Goal: Task Accomplishment & Management: Use online tool/utility

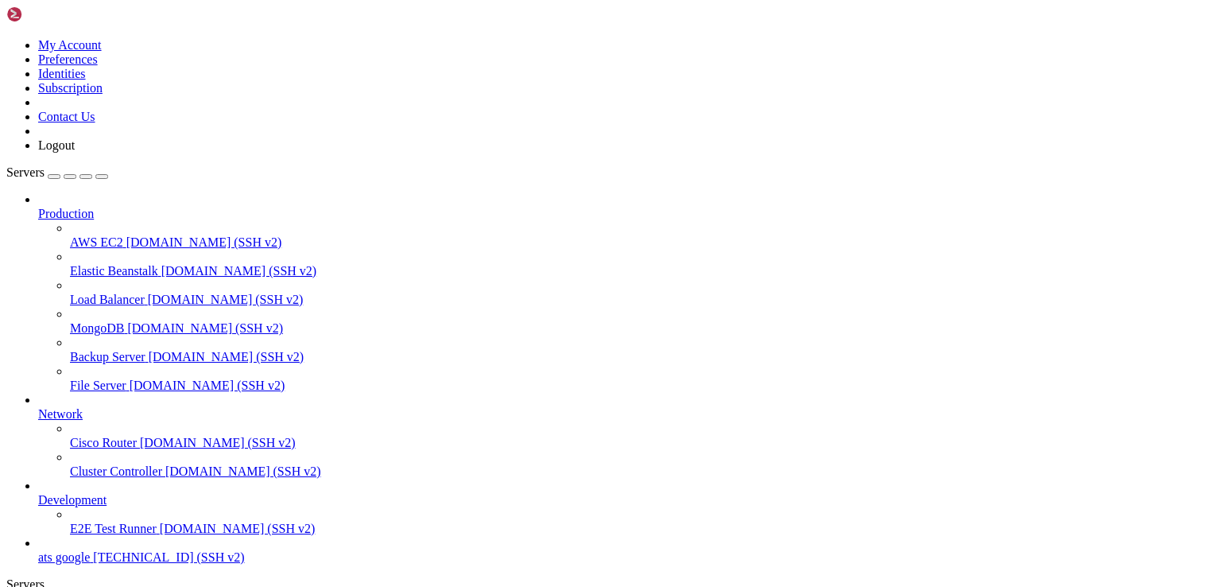
scroll to position [54, 0]
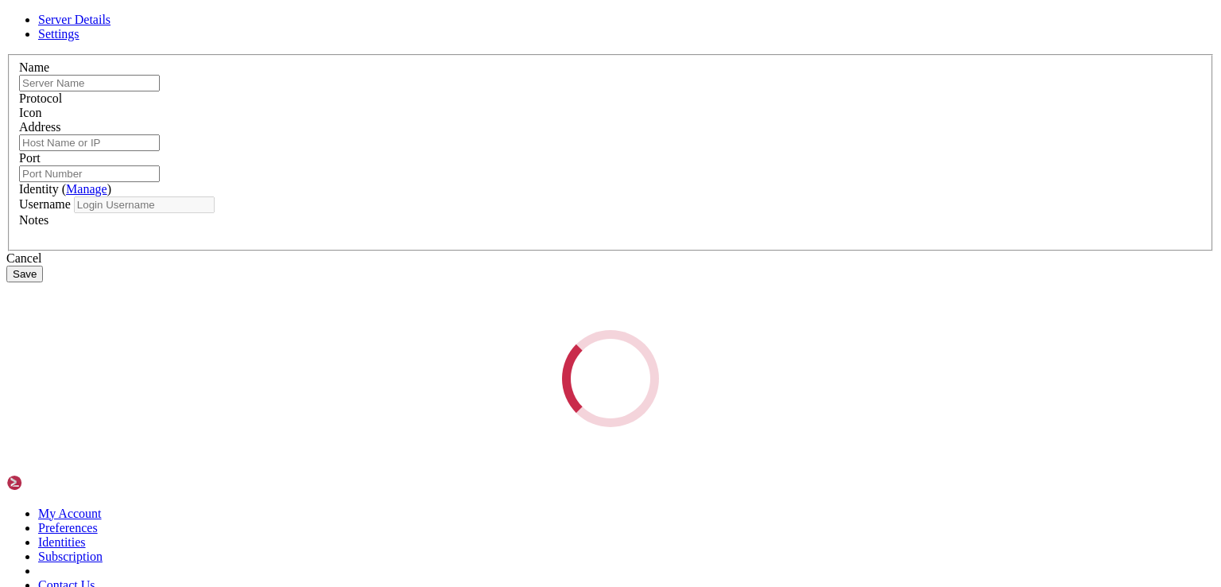
type input "ats google"
type input "[TECHNICAL_ID]"
type input "22"
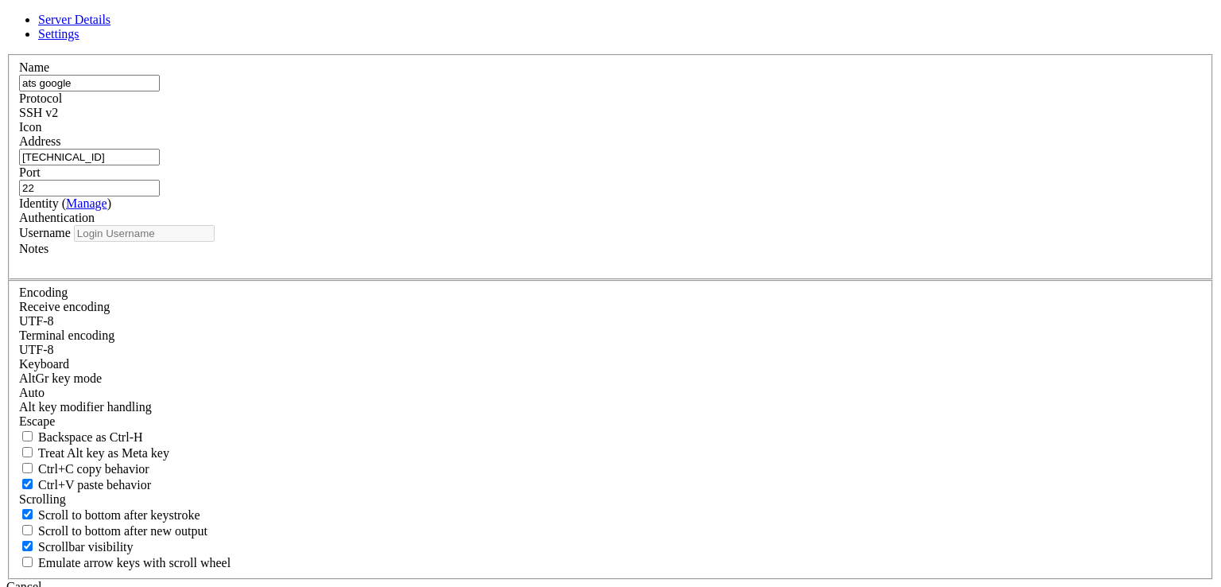
type input "root"
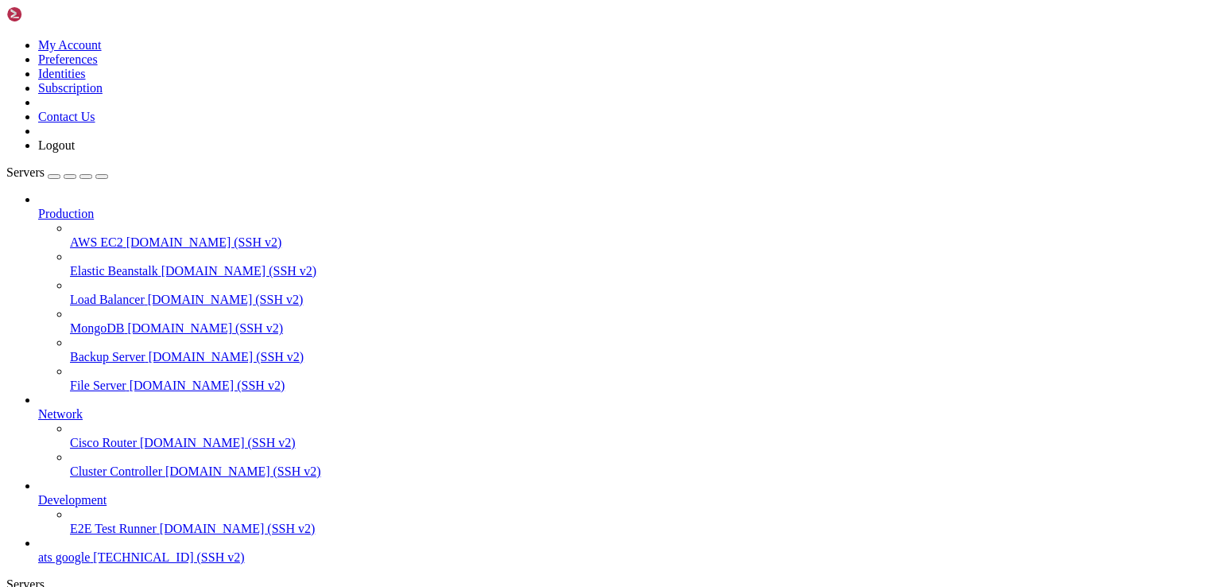
scroll to position [0, 0]
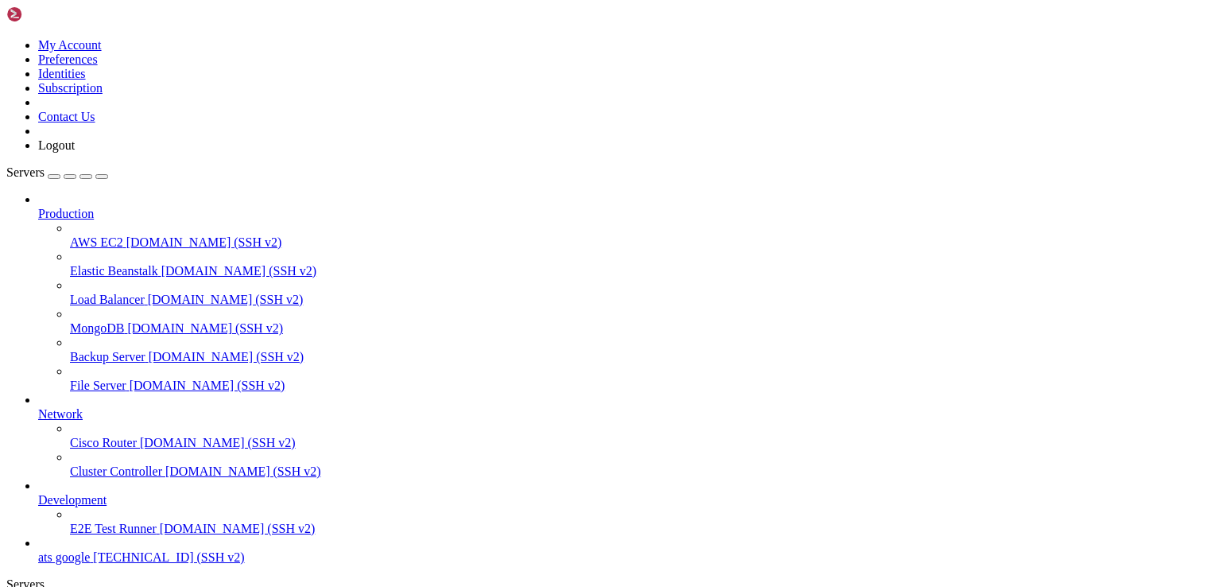
type input "/var/www/html/proxies"
drag, startPoint x: 533, startPoint y: 207, endPoint x: 213, endPoint y: 73, distance: 347.4
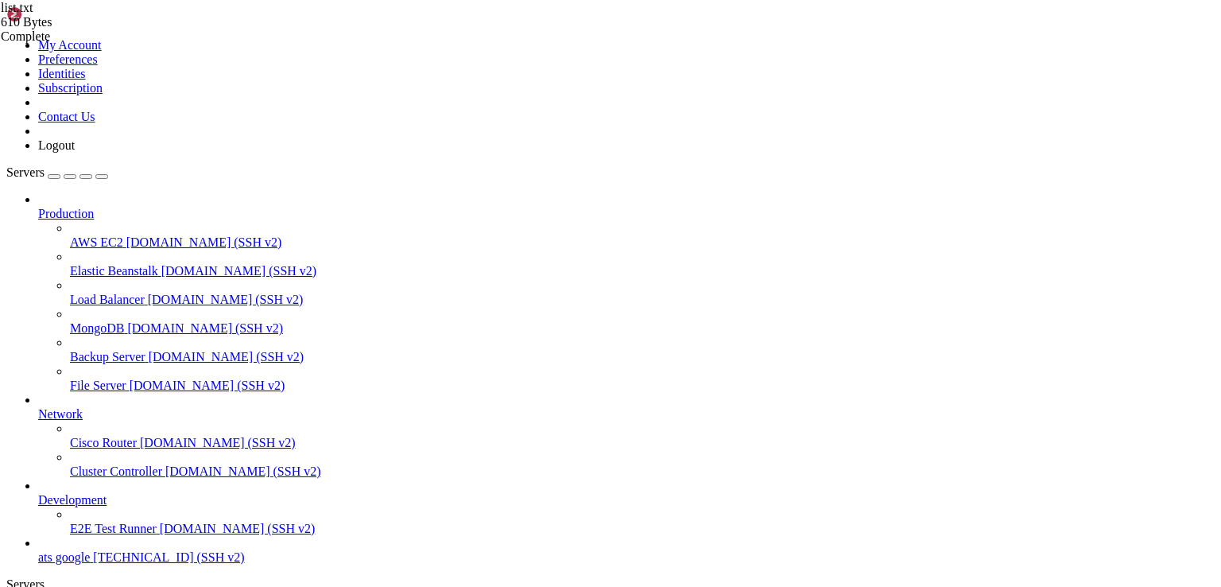
drag, startPoint x: 505, startPoint y: 192, endPoint x: 218, endPoint y: 78, distance: 308.9
type textarea "spen3z8s88:yL66hF8+hNmx0lRxqj@fr.decodo.com:40000 spen3z8s88:yL66hF8+hNmx0lRxqj…"
paste textarea "user0:[EMAIL_ADDRESS][DOMAIN_NAME]:10037"
type textarea "user0:[EMAIL_ADDRESS][DOMAIN_NAME]:10037"
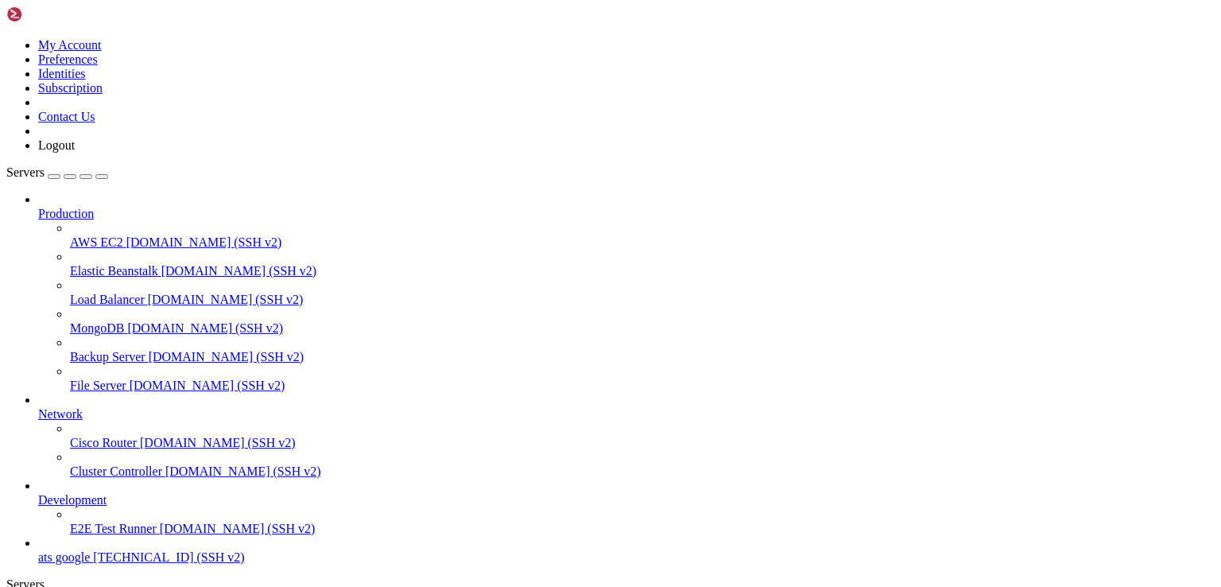
scroll to position [0, 0]
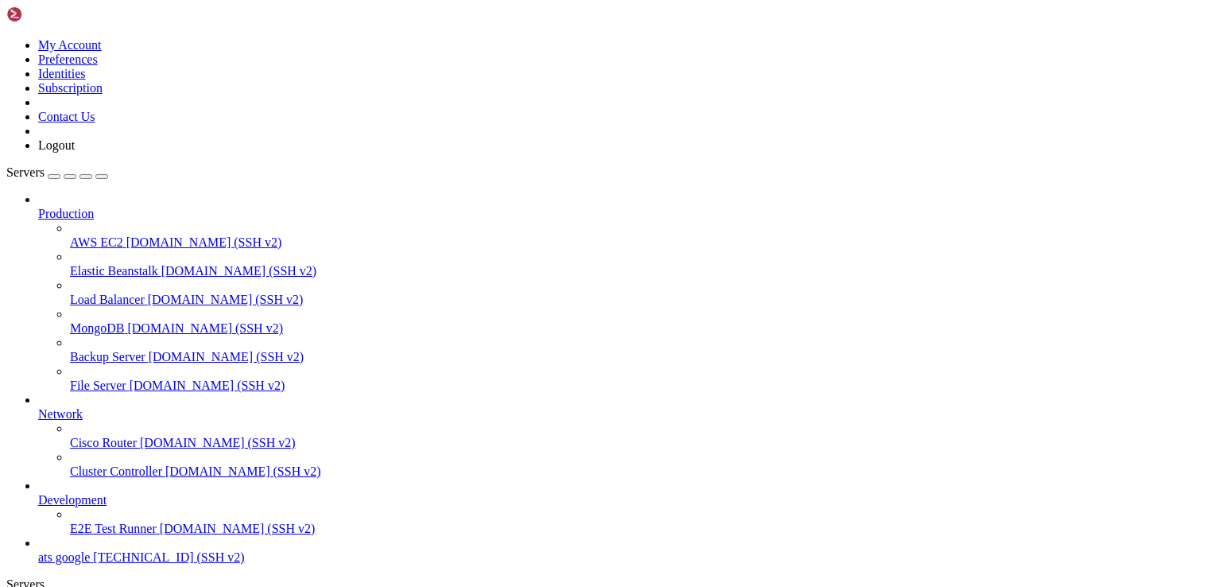
type input "/var/www/html/proxies"
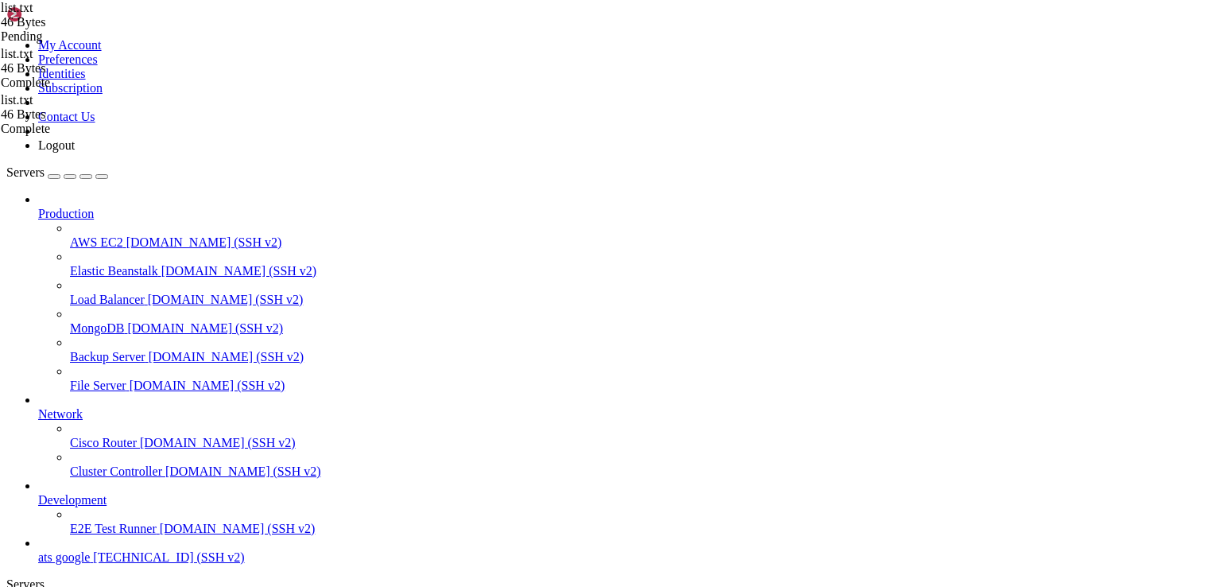
type textarea "user0:[EMAIL_ADDRESS][DOMAIN_NAME]:10137"
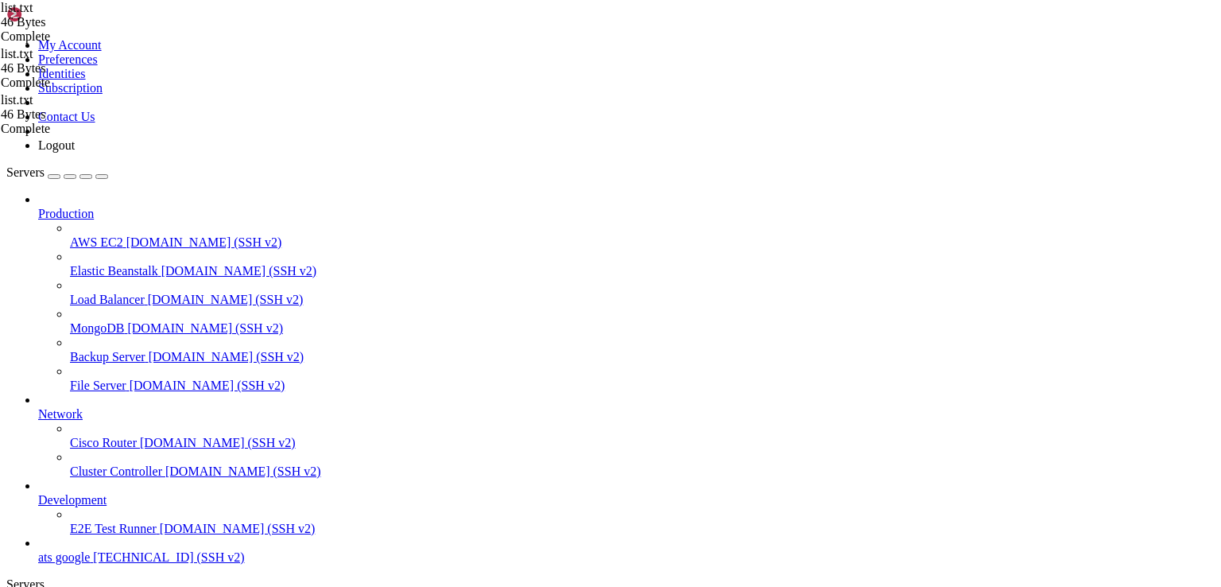
drag, startPoint x: 50, startPoint y: 1935, endPoint x: 18, endPoint y: 1815, distance: 124.2
